Goal: Navigation & Orientation: Find specific page/section

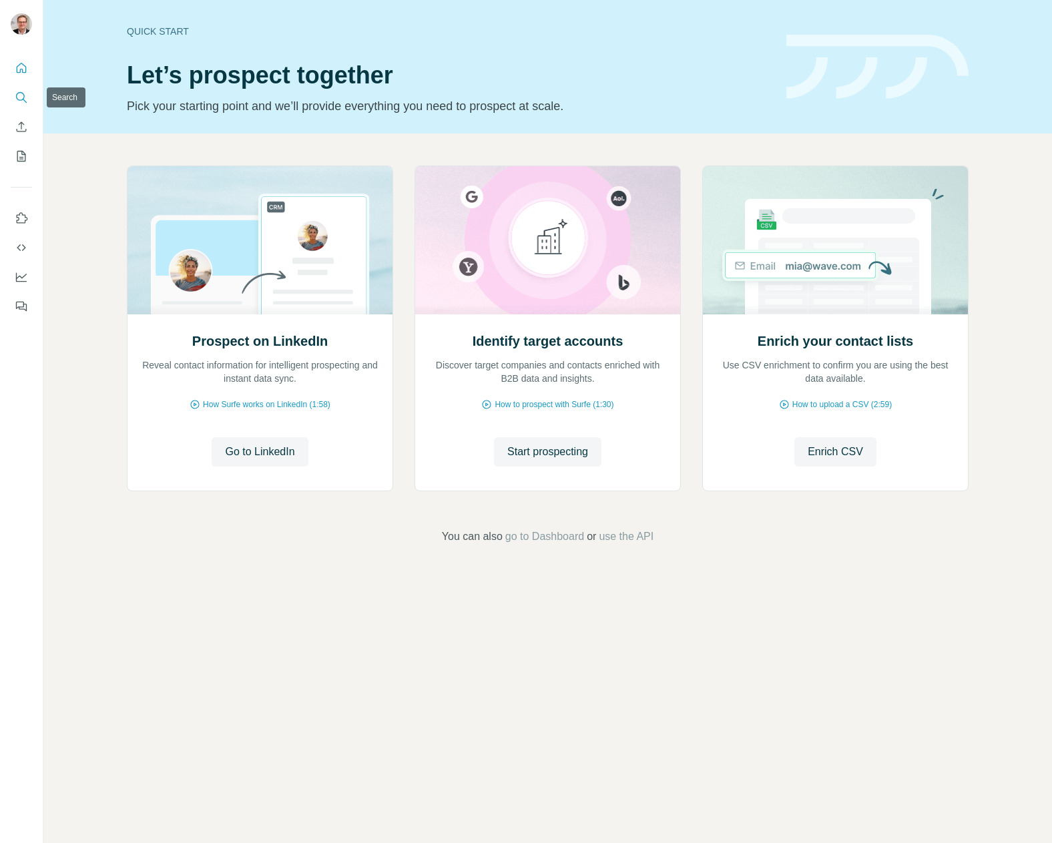
click at [21, 96] on icon "Search" at bounding box center [21, 97] width 13 height 13
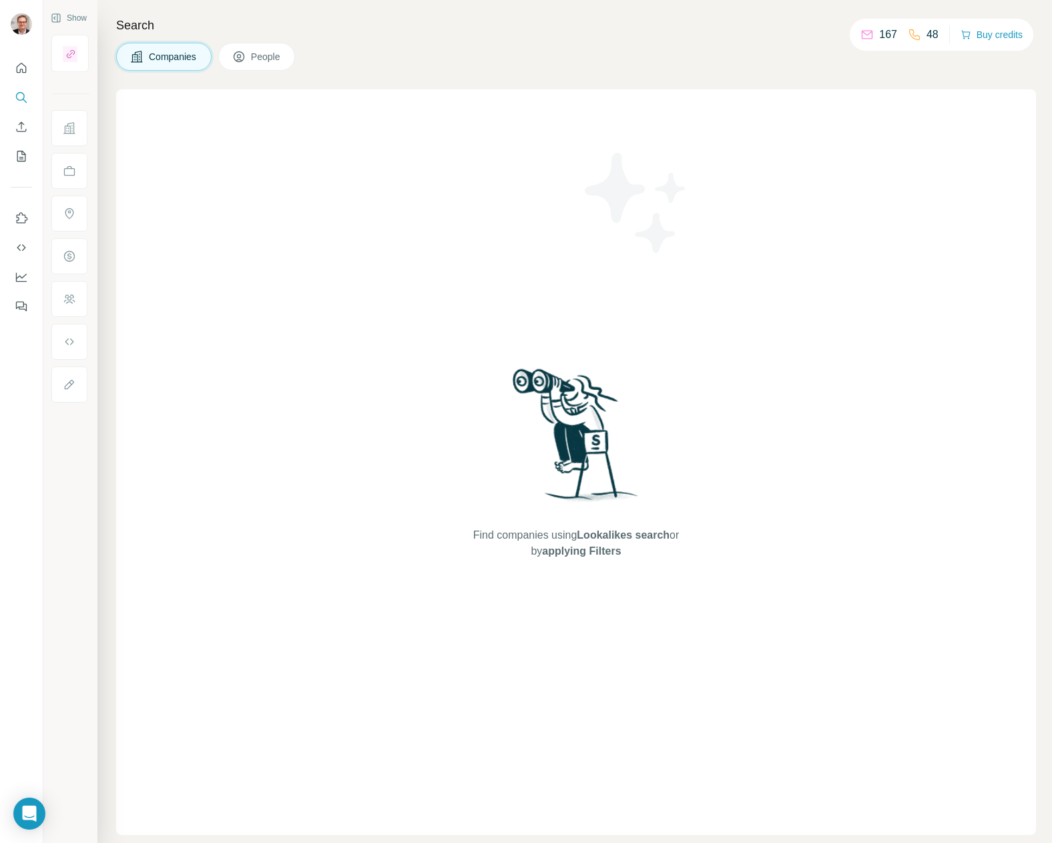
click at [183, 54] on span "Companies" at bounding box center [173, 56] width 49 height 13
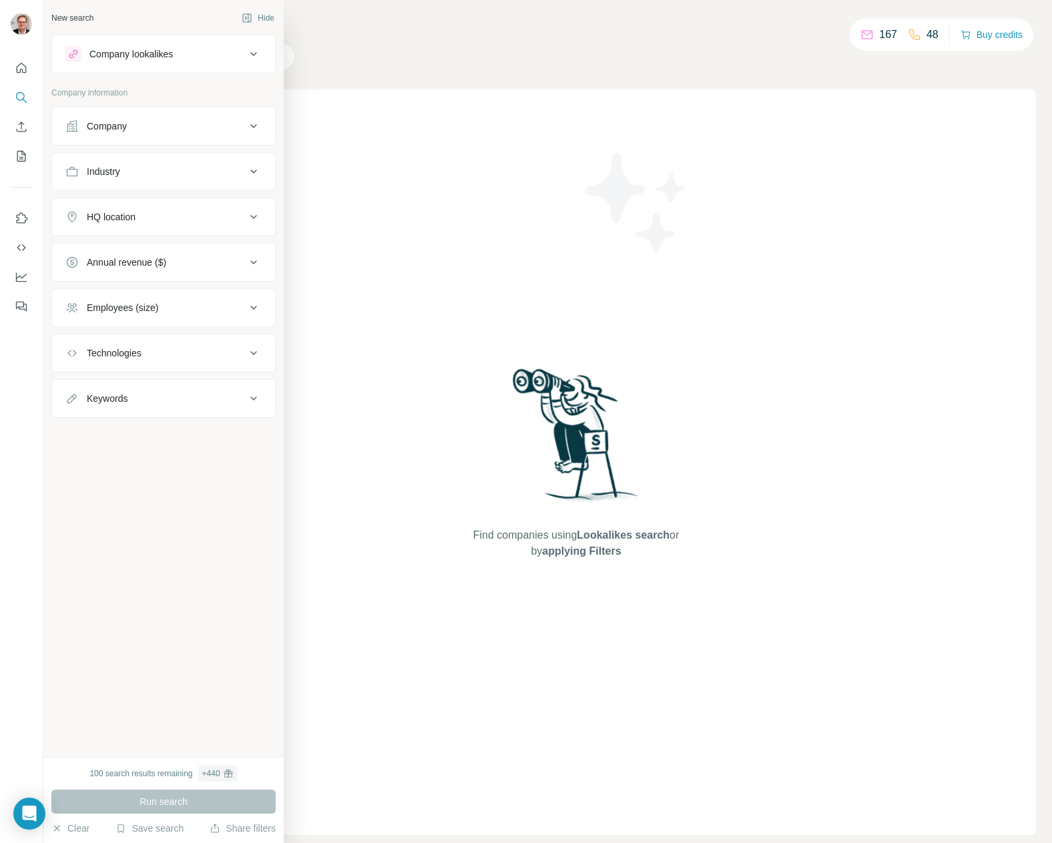
click at [77, 127] on icon at bounding box center [71, 125] width 13 height 13
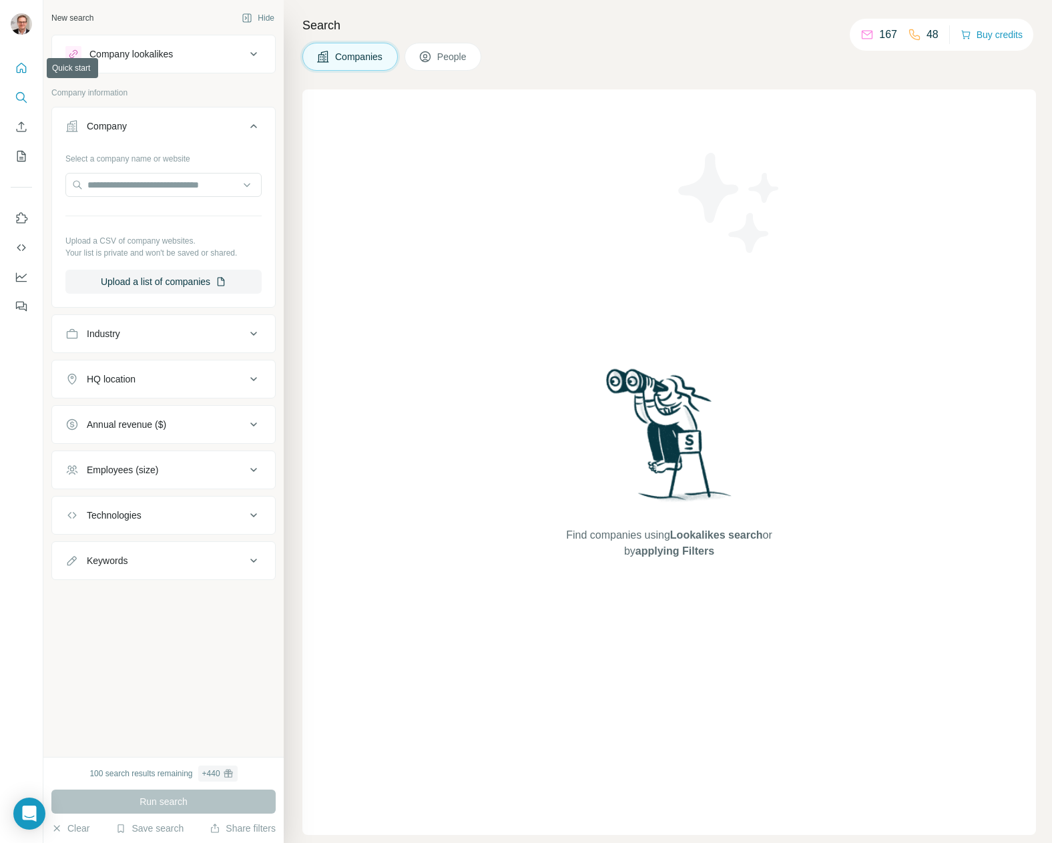
click at [25, 67] on icon "Quick start" at bounding box center [21, 67] width 13 height 13
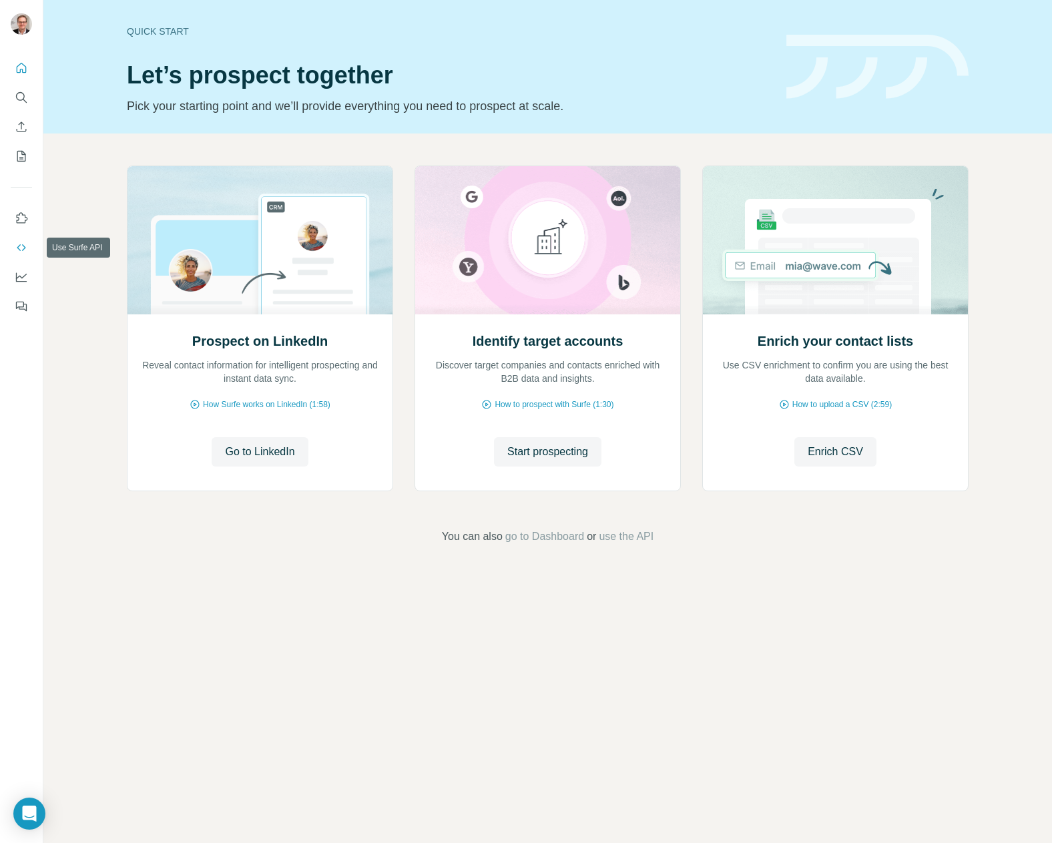
click at [21, 248] on icon "Use Surfe API" at bounding box center [21, 247] width 13 height 13
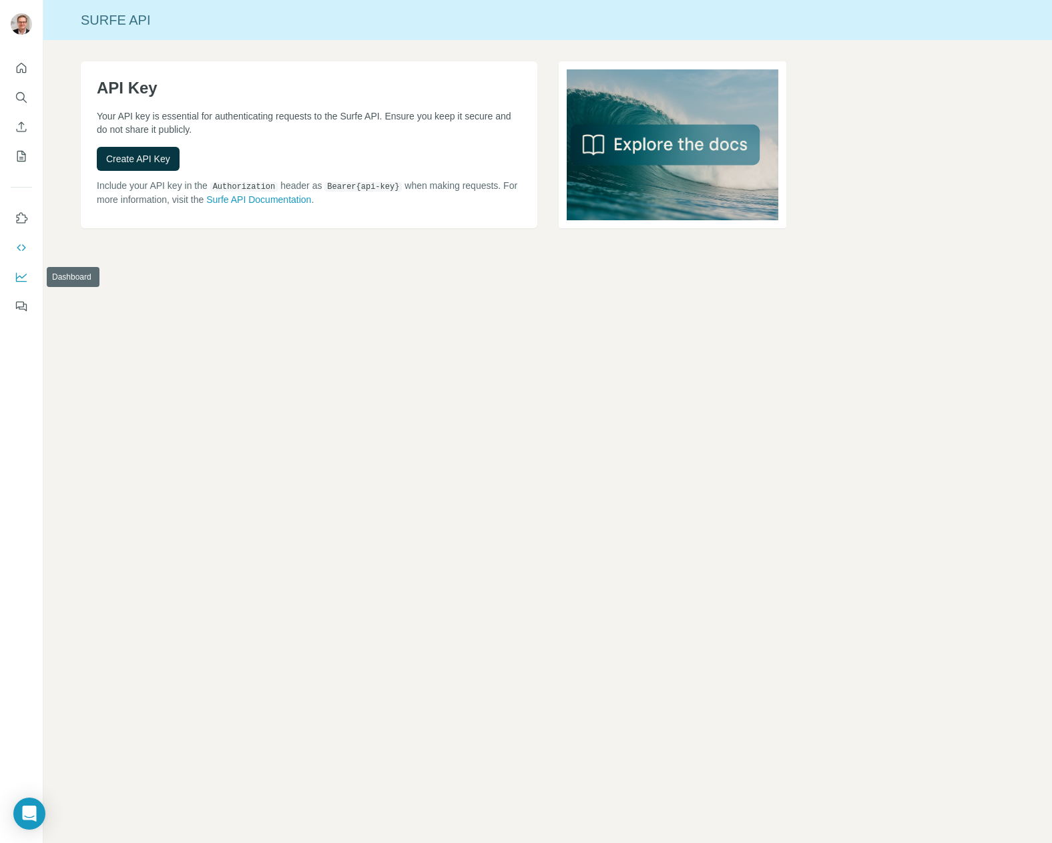
click at [23, 278] on icon "Dashboard" at bounding box center [21, 276] width 13 height 13
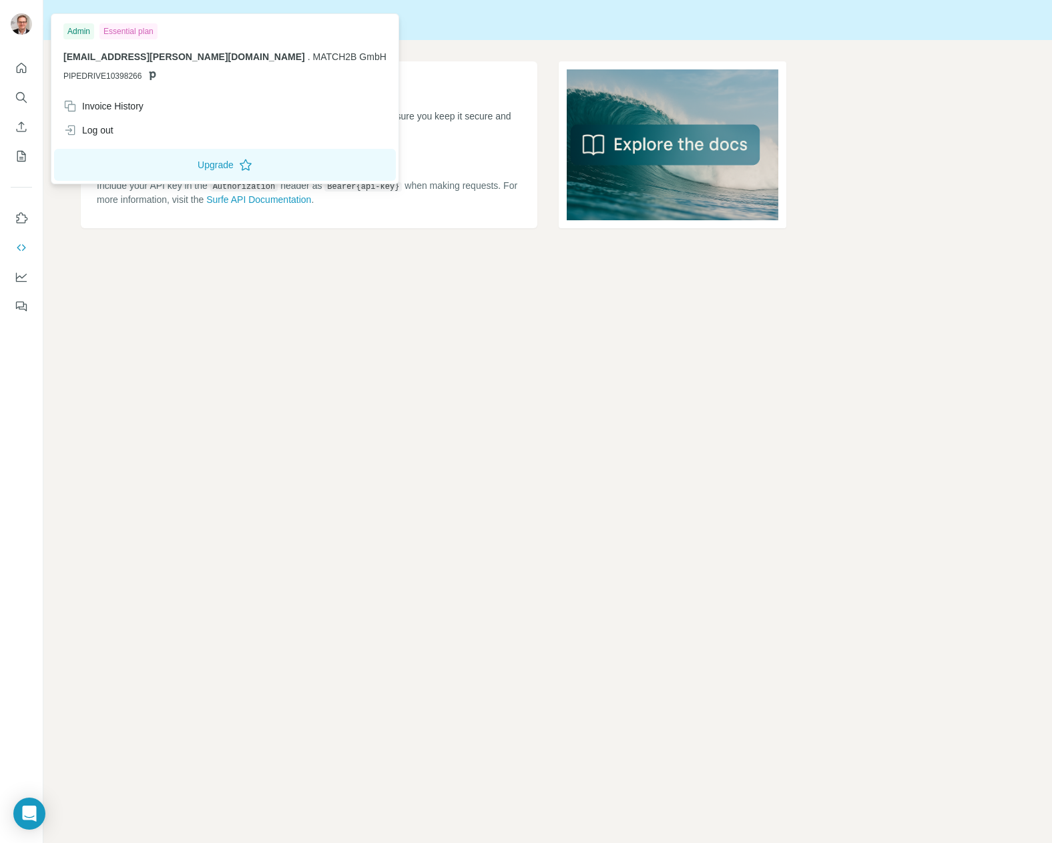
click at [82, 29] on div "Admin" at bounding box center [78, 31] width 31 height 16
click at [161, 163] on button "Upgrade" at bounding box center [225, 165] width 342 height 32
